Goal: Task Accomplishment & Management: Complete application form

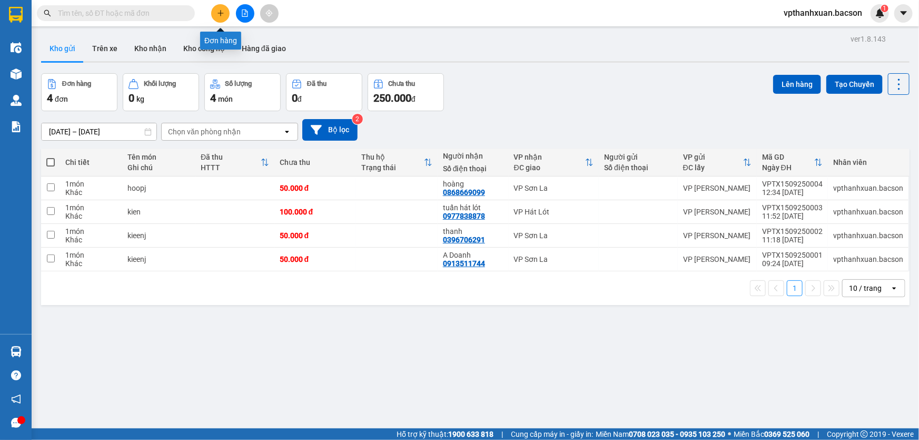
click at [218, 15] on icon "plus" at bounding box center [220, 12] width 7 height 7
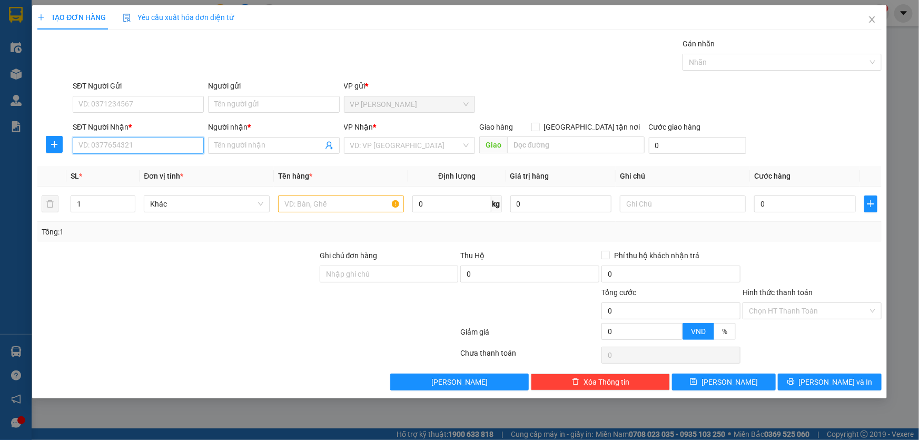
click at [144, 148] on input "SĐT Người Nhận *" at bounding box center [138, 145] width 131 height 17
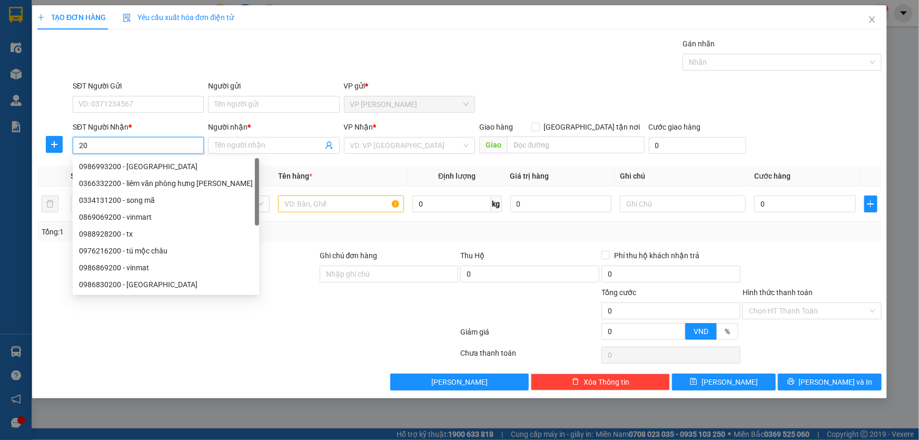
type input "2"
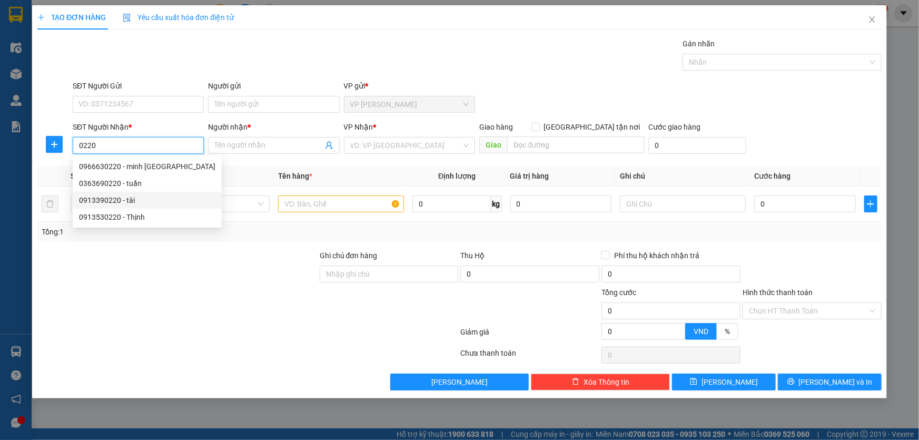
click at [142, 194] on div "0913390220 - tài" at bounding box center [147, 200] width 136 height 12
type input "0913390220"
type input "tài"
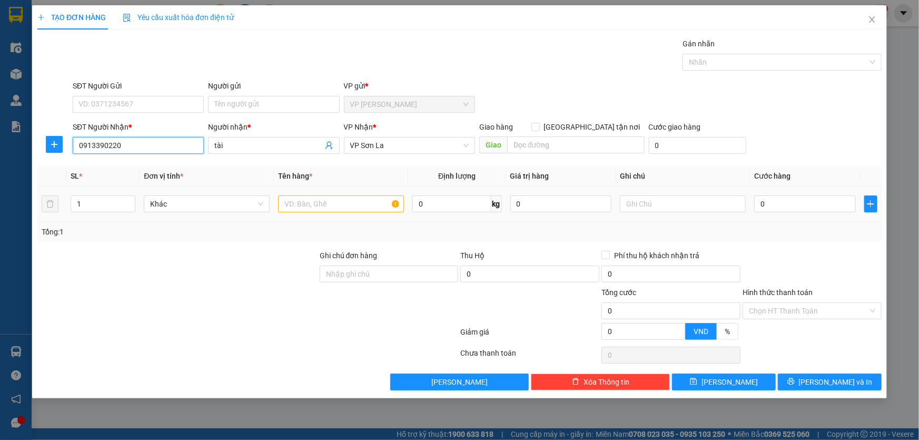
type input "0913390220"
click at [337, 205] on input "text" at bounding box center [341, 203] width 126 height 17
type input "kieenj"
click at [793, 216] on td "0" at bounding box center [805, 203] width 110 height 35
click at [794, 205] on input "0" at bounding box center [805, 203] width 102 height 17
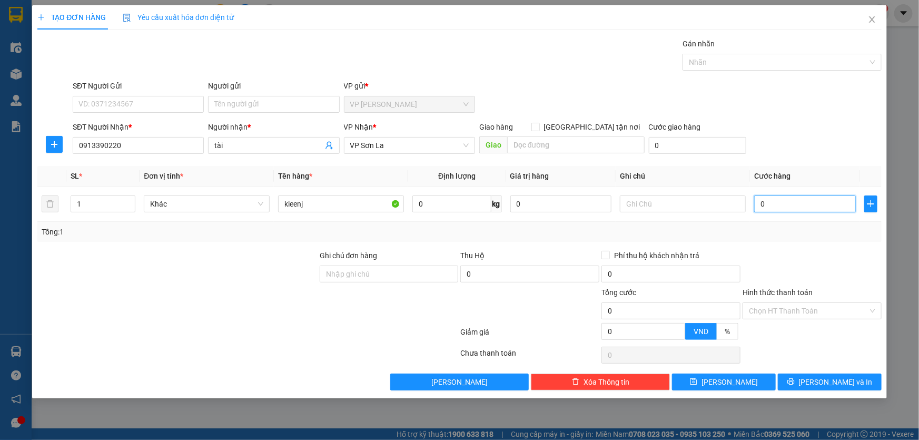
type input "1"
type input "0"
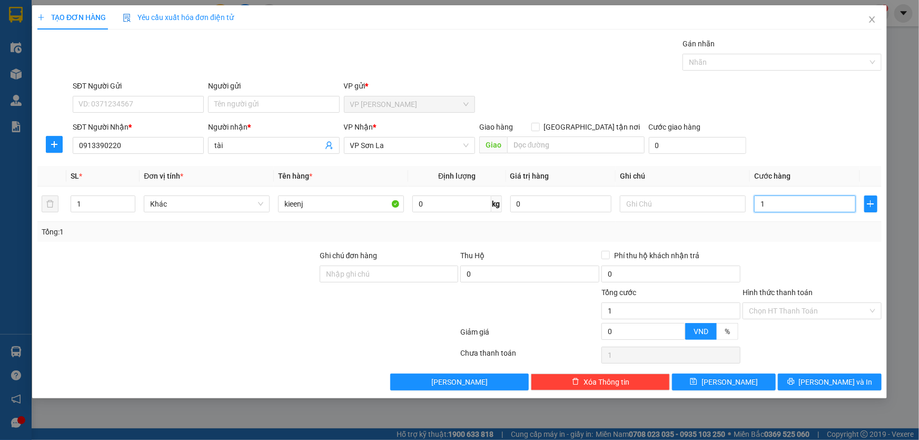
type input "0"
type input "07"
type input "7"
type input "070"
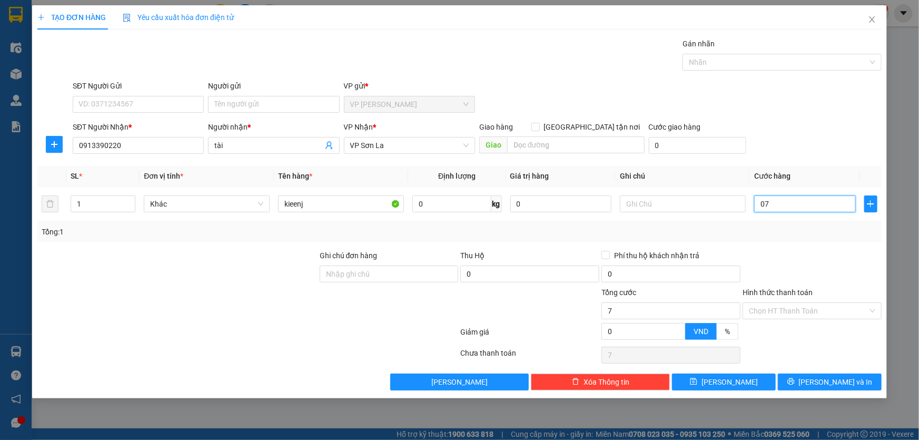
type input "70"
type input "07"
type input "7"
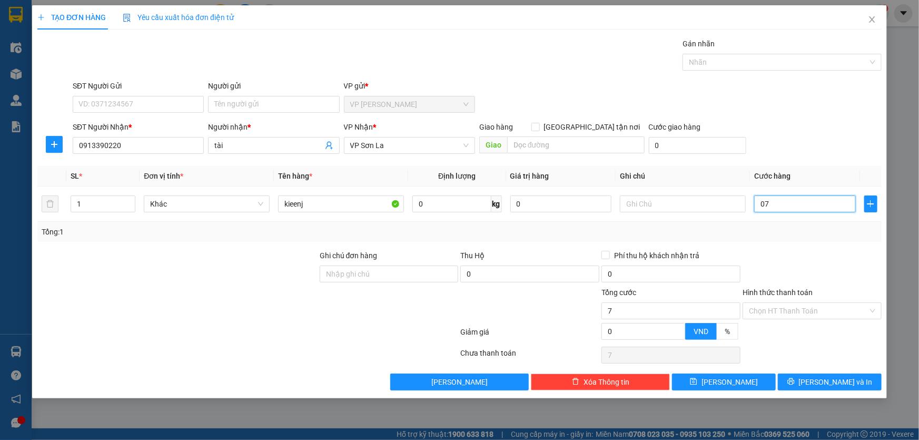
type input "0"
type input "05"
type input "5"
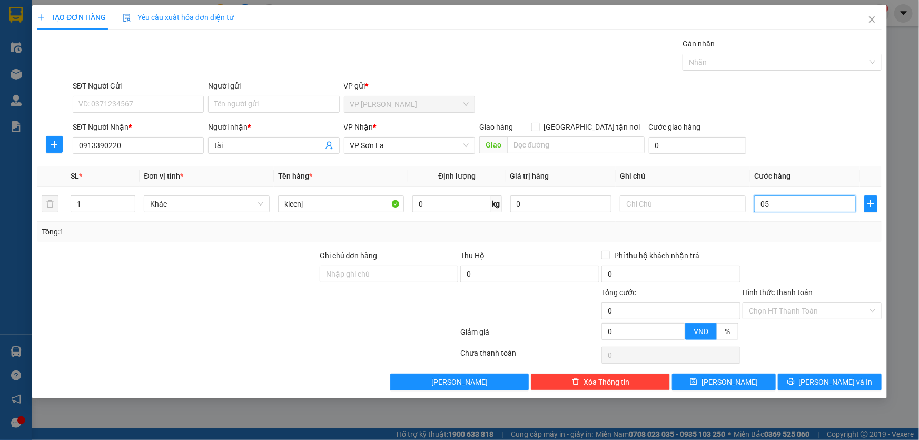
type input "5"
type input "050"
type input "50"
type input "50.000"
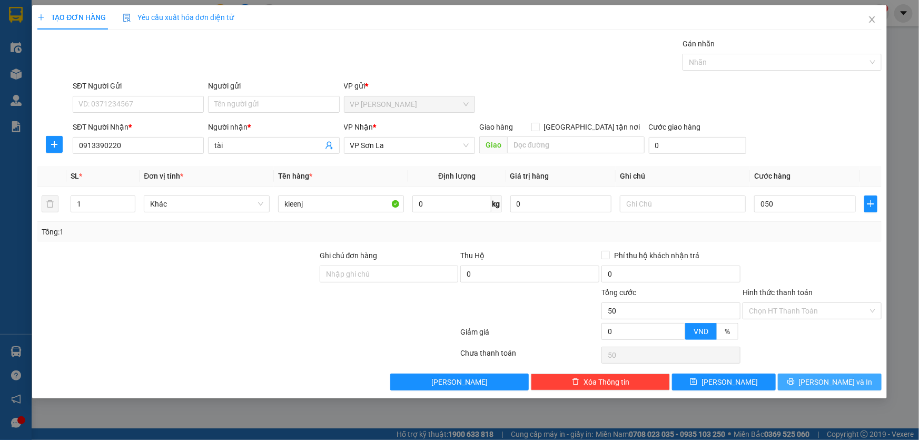
type input "50.000"
drag, startPoint x: 814, startPoint y: 382, endPoint x: 703, endPoint y: 322, distance: 126.7
click at [794, 380] on icon "printer" at bounding box center [790, 381] width 7 height 7
